Goal: Information Seeking & Learning: Learn about a topic

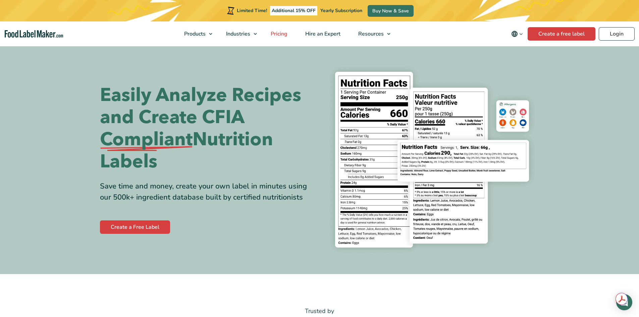
click at [279, 34] on span "Pricing" at bounding box center [278, 33] width 19 height 7
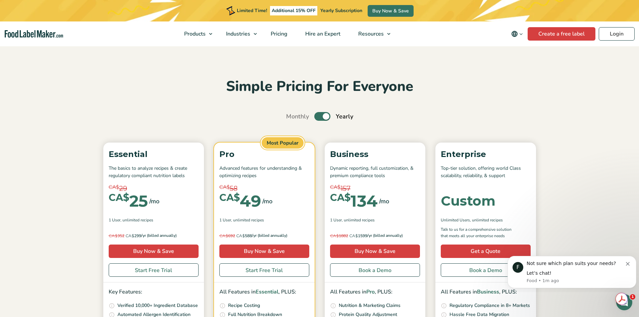
click at [323, 118] on label "Toggle" at bounding box center [322, 116] width 16 height 9
click at [292, 118] on input "Toggle" at bounding box center [289, 116] width 4 height 4
checkbox input "false"
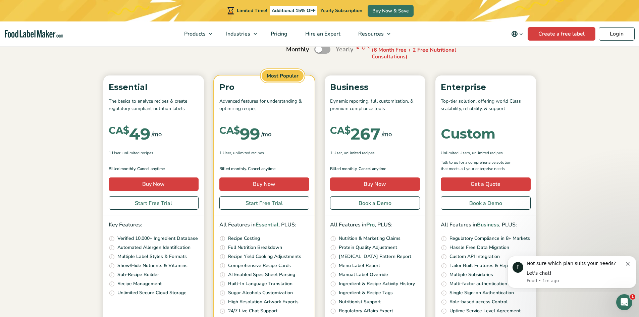
scroll to position [101, 0]
